Goal: Task Accomplishment & Management: Complete application form

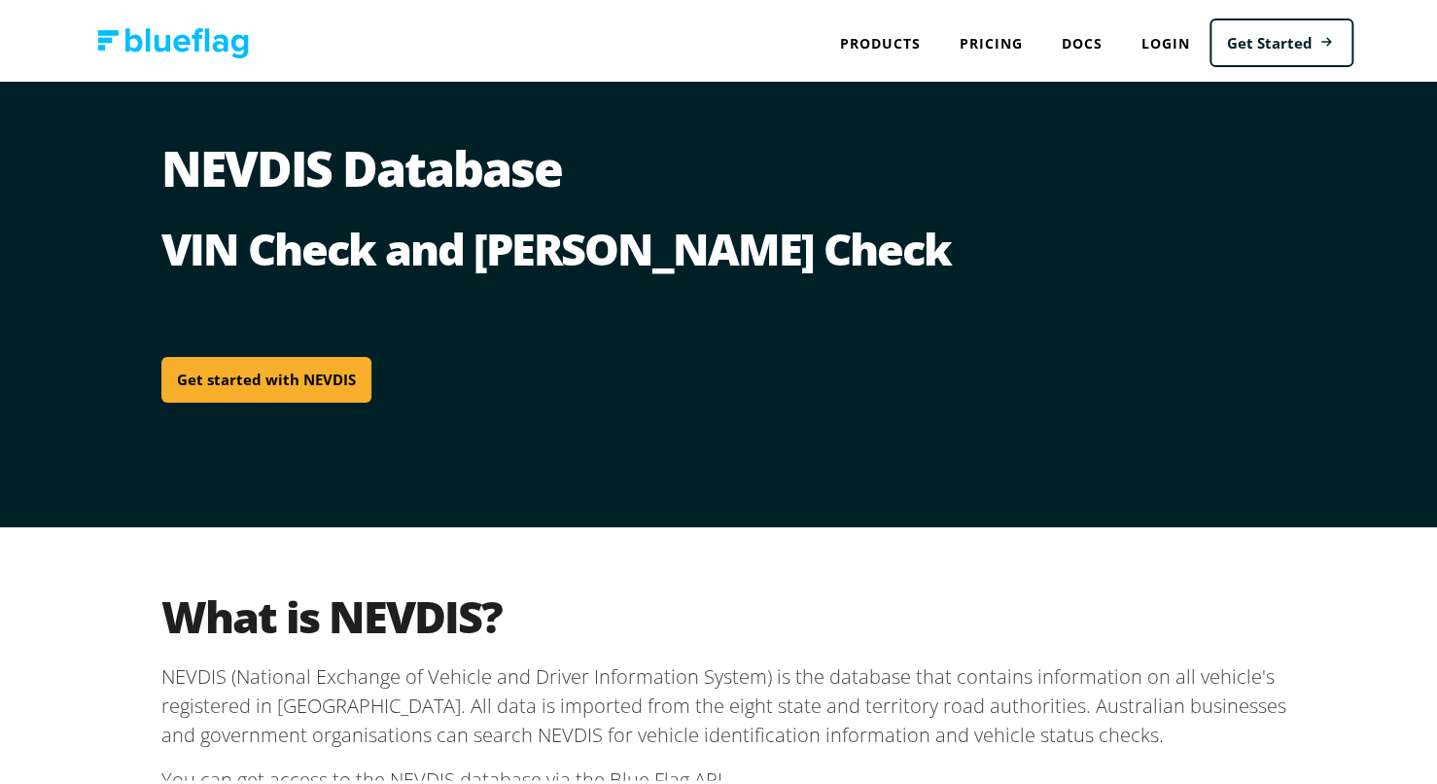
click at [325, 382] on link "Get started with NEVDIS" at bounding box center [266, 376] width 210 height 46
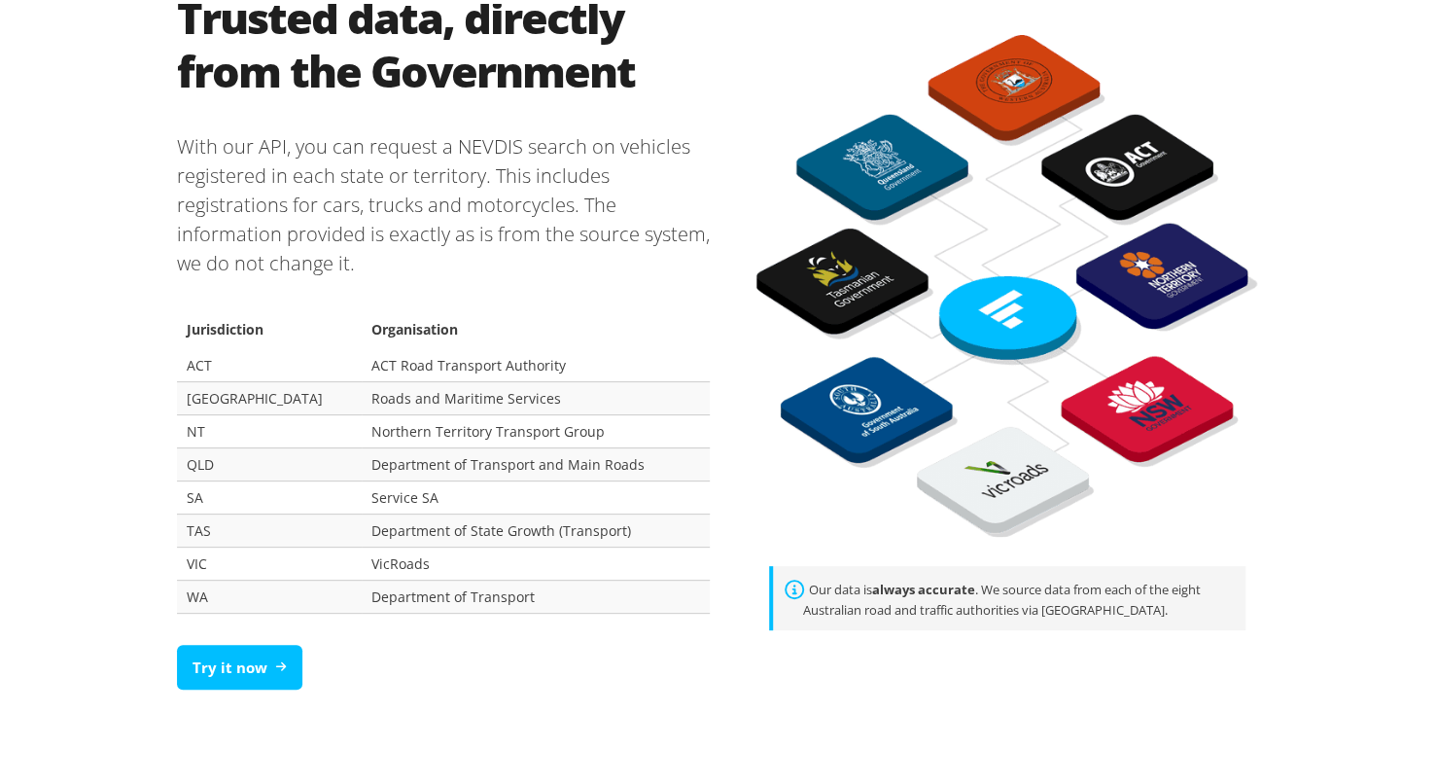
scroll to position [1190, 0]
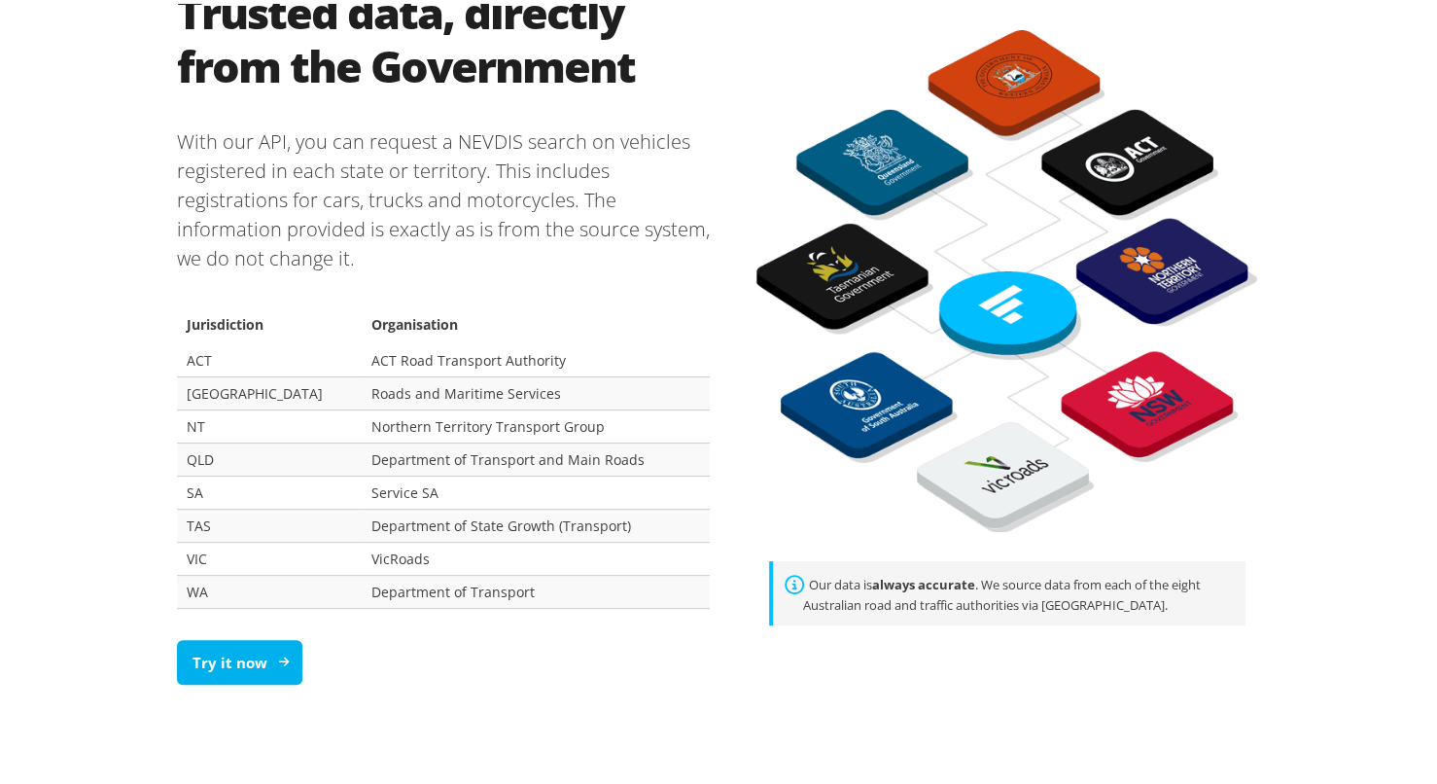
click at [241, 661] on link "Try it now" at bounding box center [239, 659] width 125 height 46
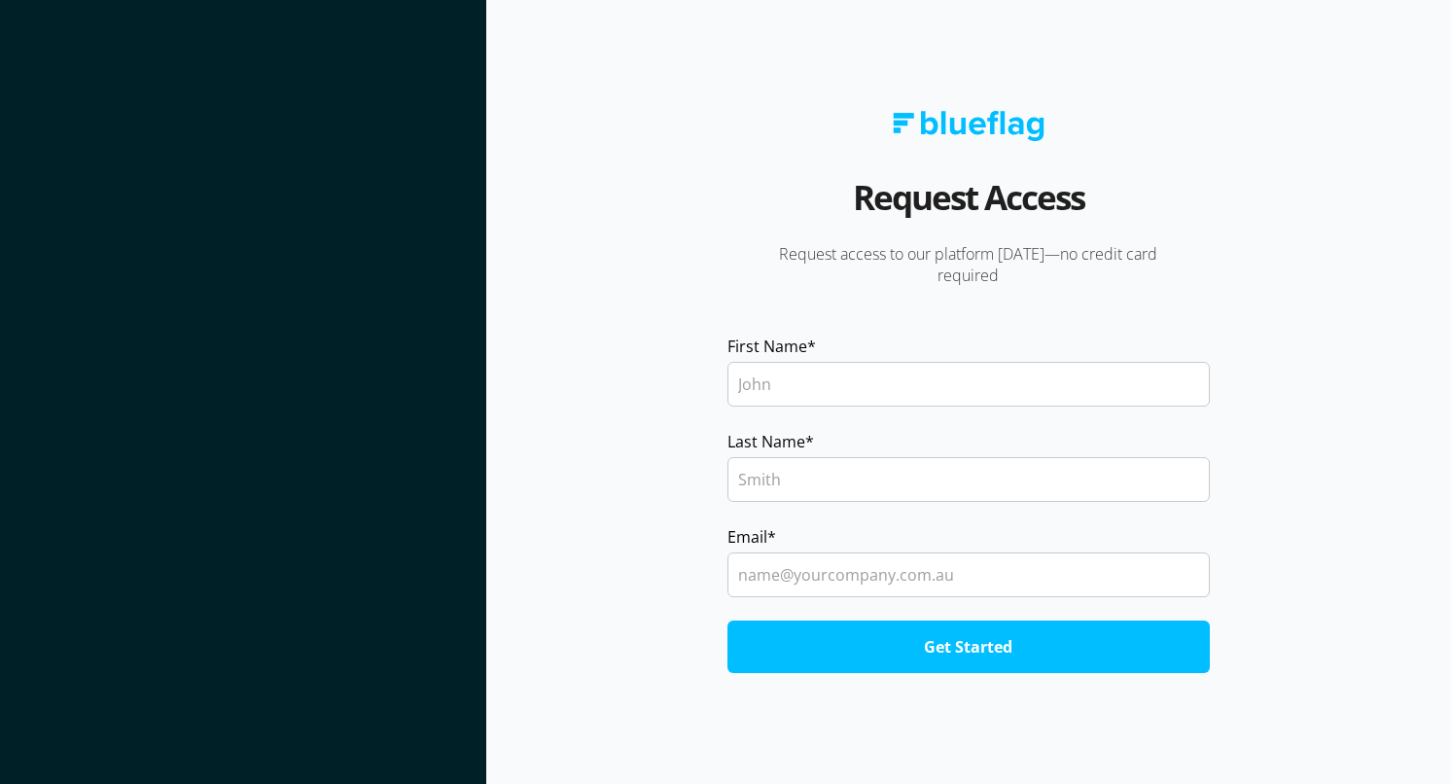
click at [755, 379] on input "First Name *" at bounding box center [968, 384] width 482 height 45
type input "Jaxon"
type input "Timpano"
type input "Jaxontimpano07@gmail.com"
click at [880, 644] on input "Get Started" at bounding box center [968, 646] width 482 height 53
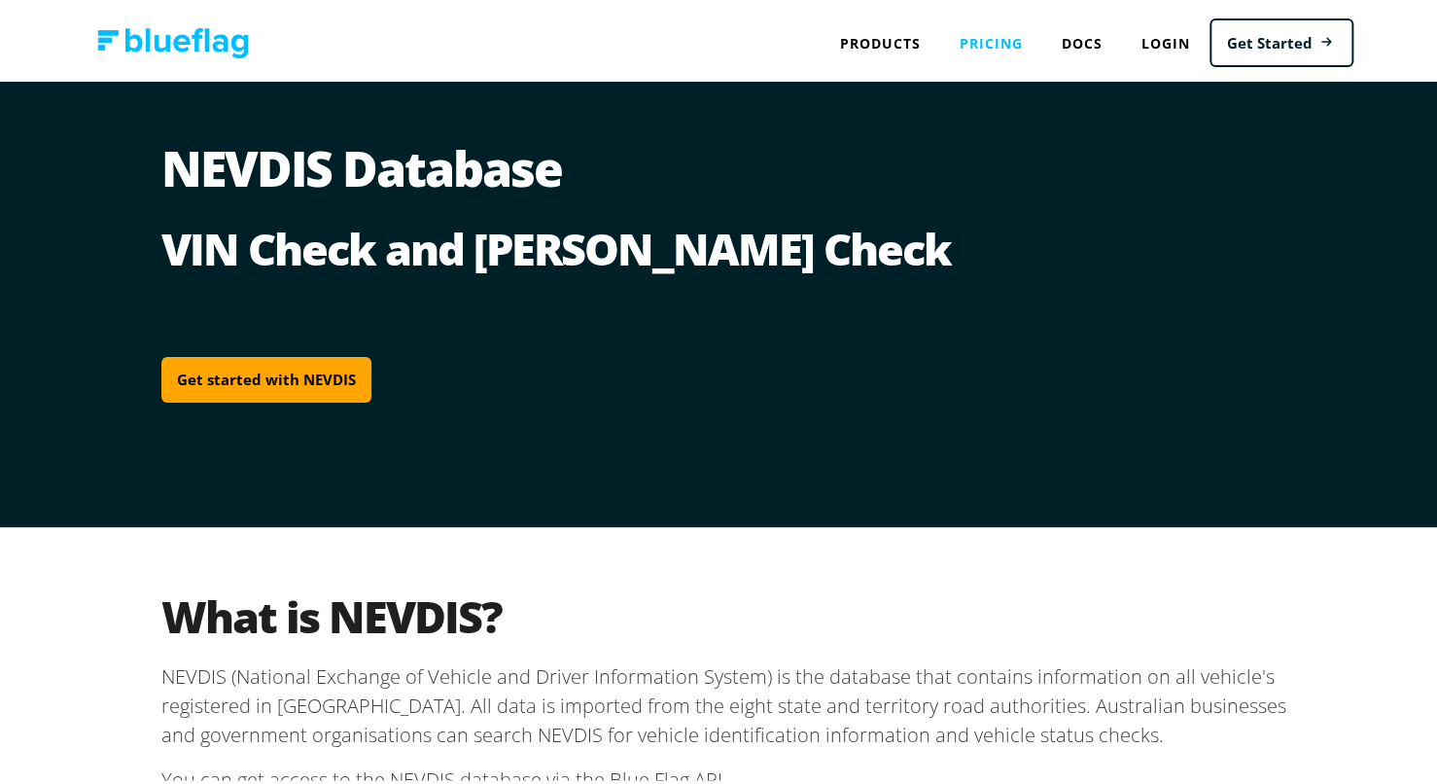
click at [976, 40] on link "Pricing" at bounding box center [991, 39] width 102 height 40
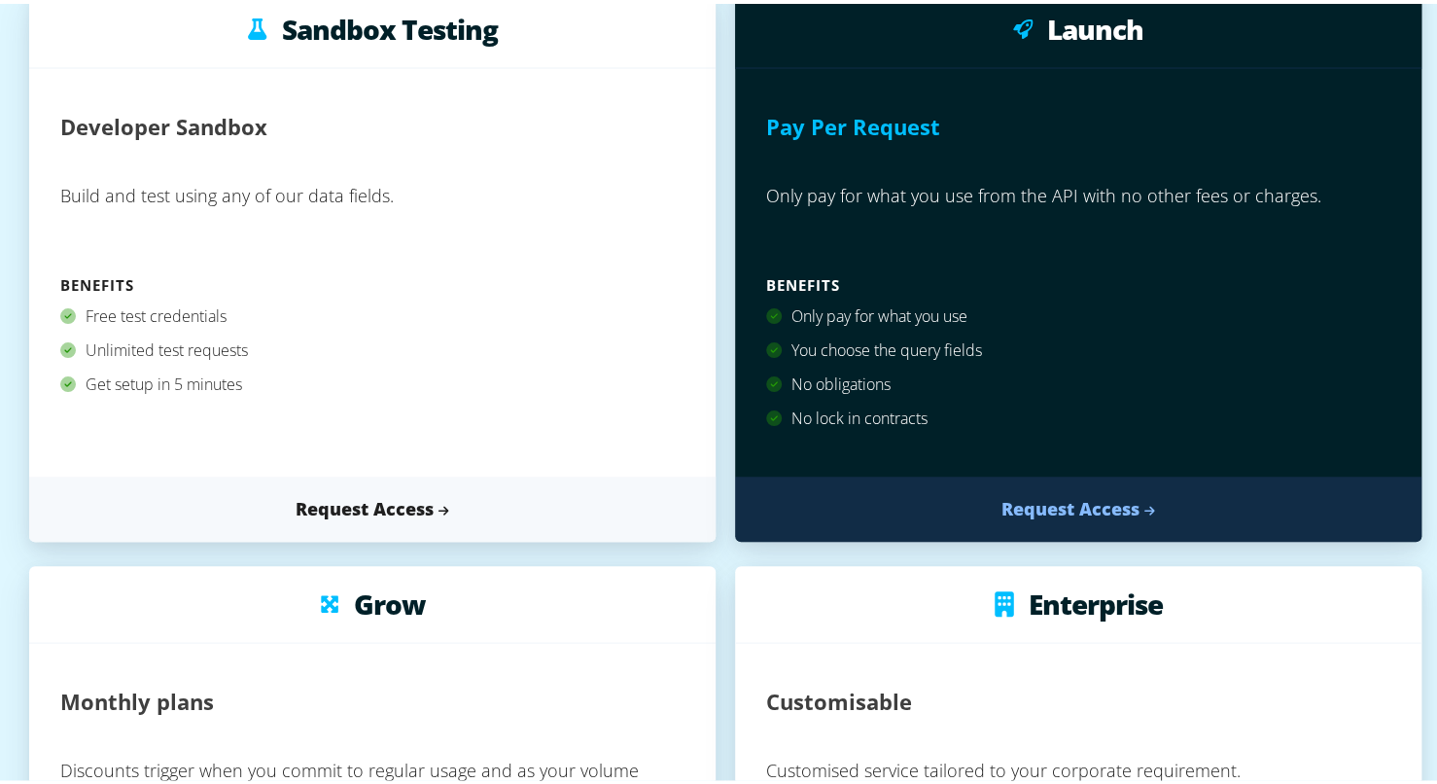
scroll to position [326, 0]
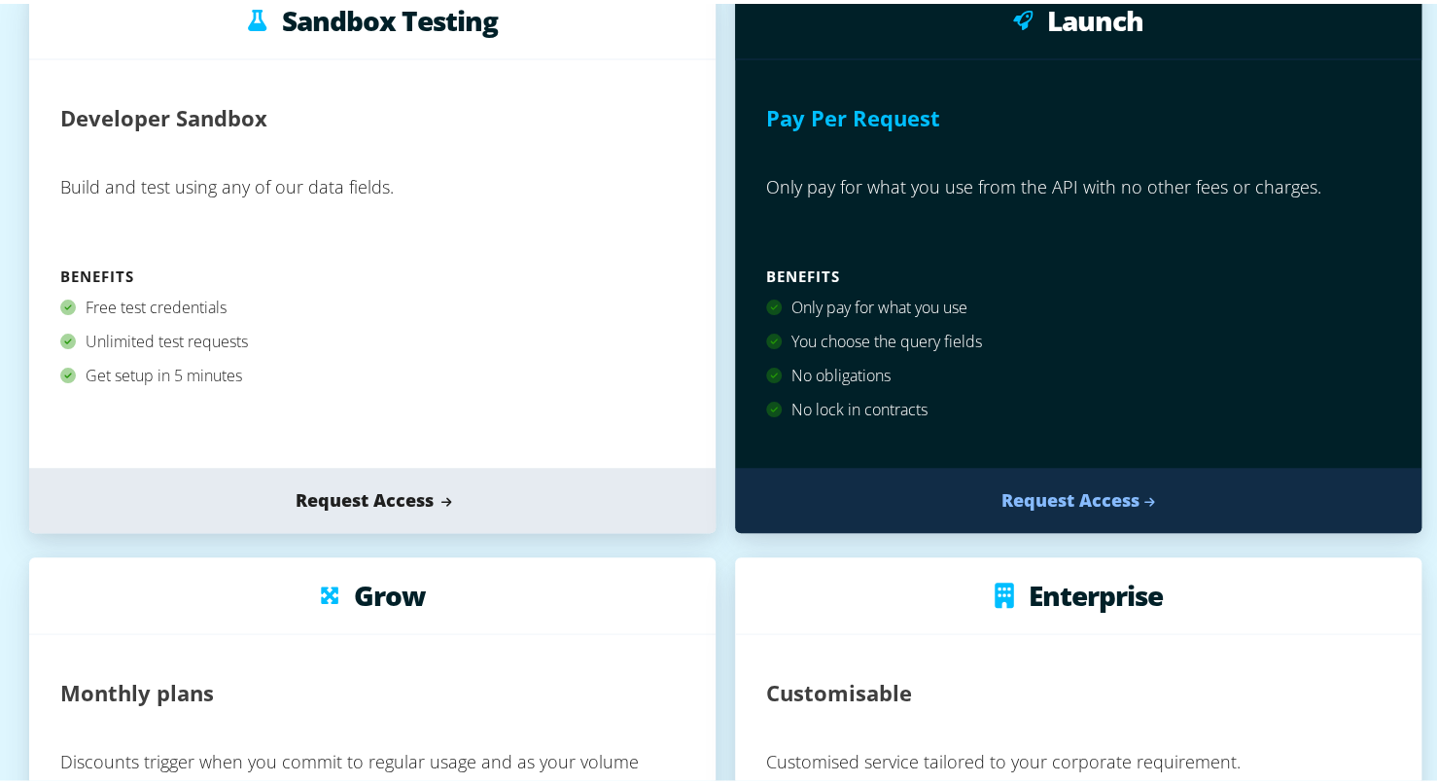
click at [350, 527] on link "Request Access" at bounding box center [372, 496] width 686 height 65
